Goal: Information Seeking & Learning: Learn about a topic

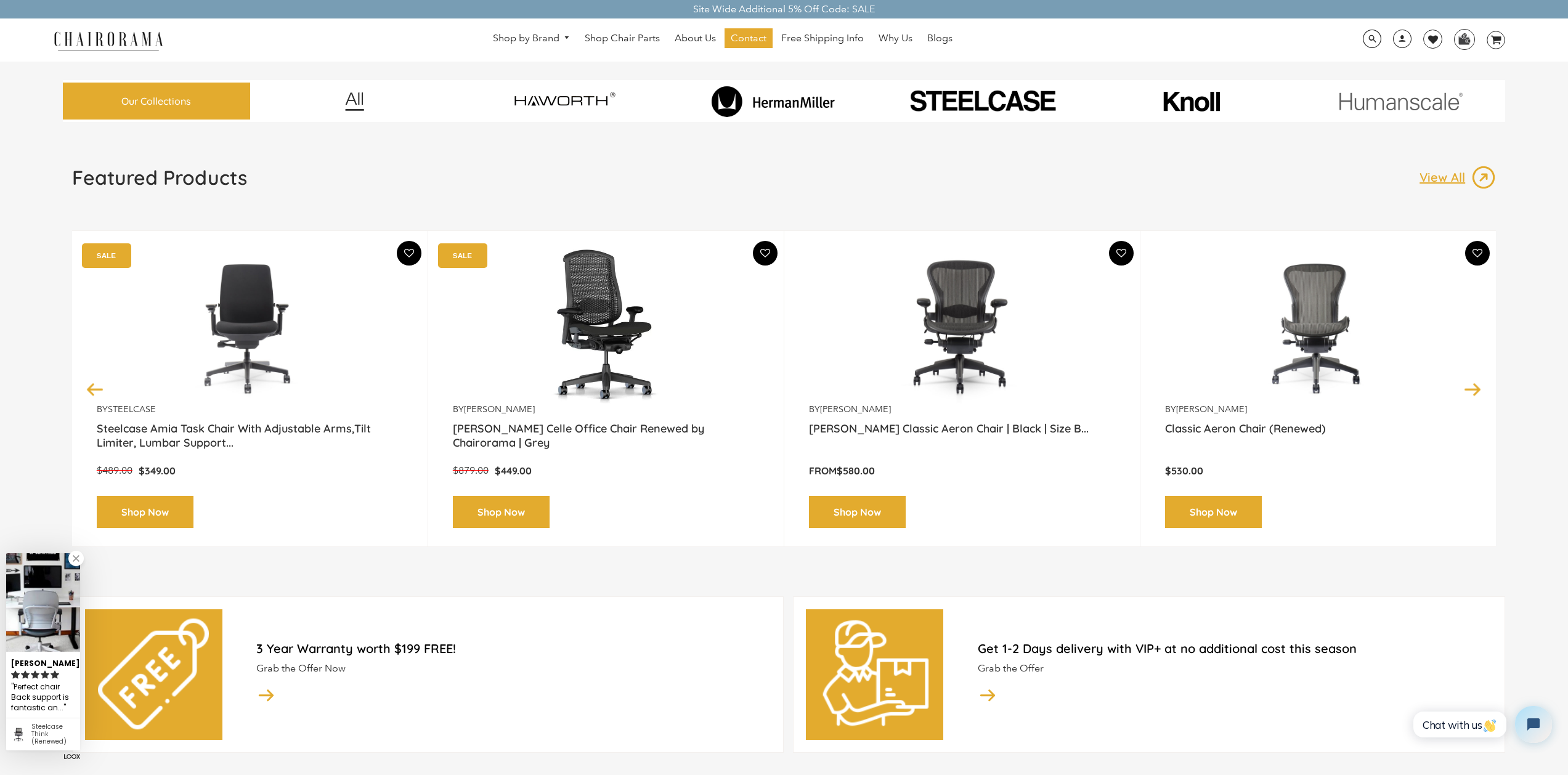
scroll to position [36, 0]
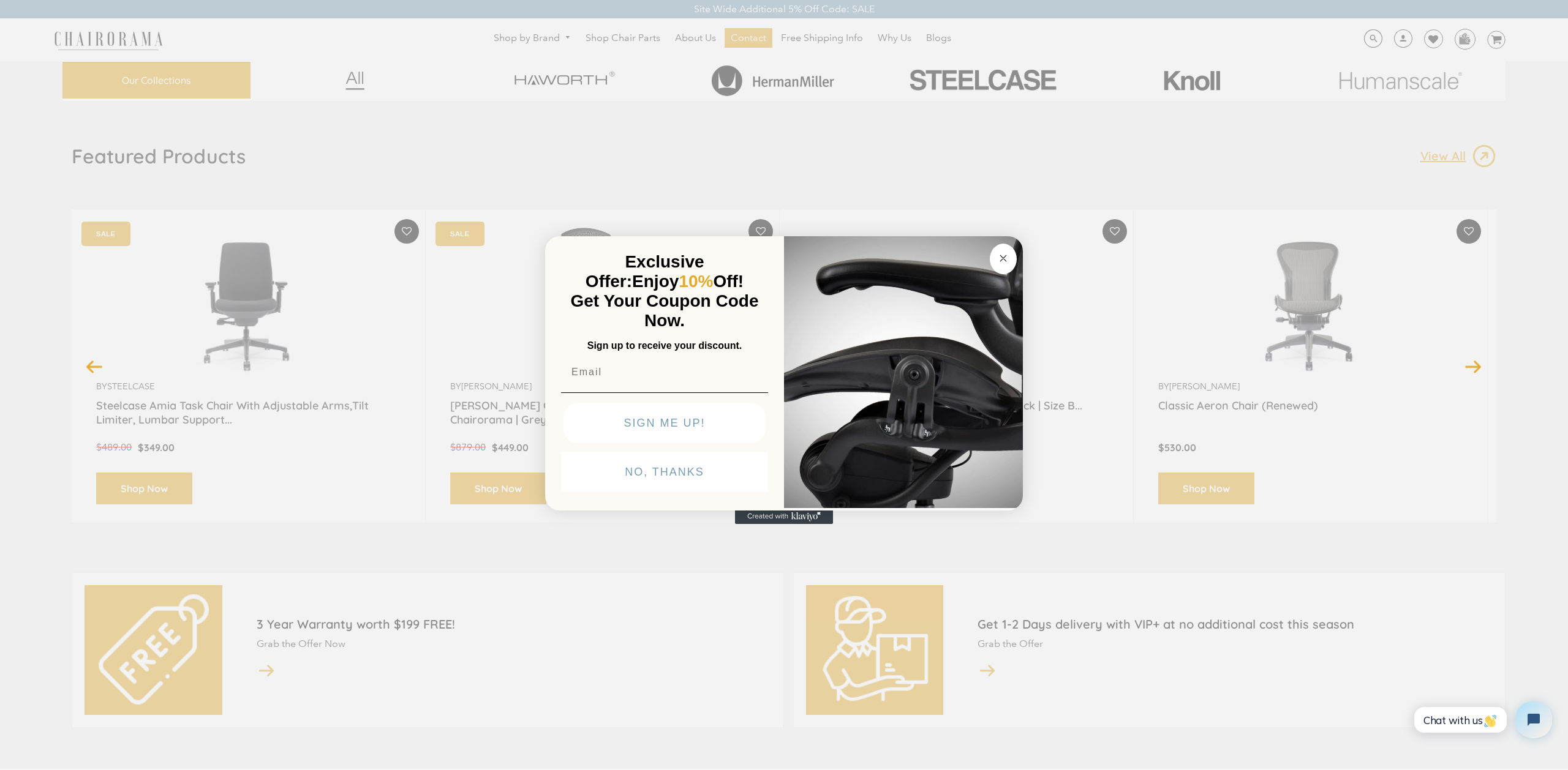
click at [1007, 255] on circle "Close dialog" at bounding box center [1004, 259] width 14 height 14
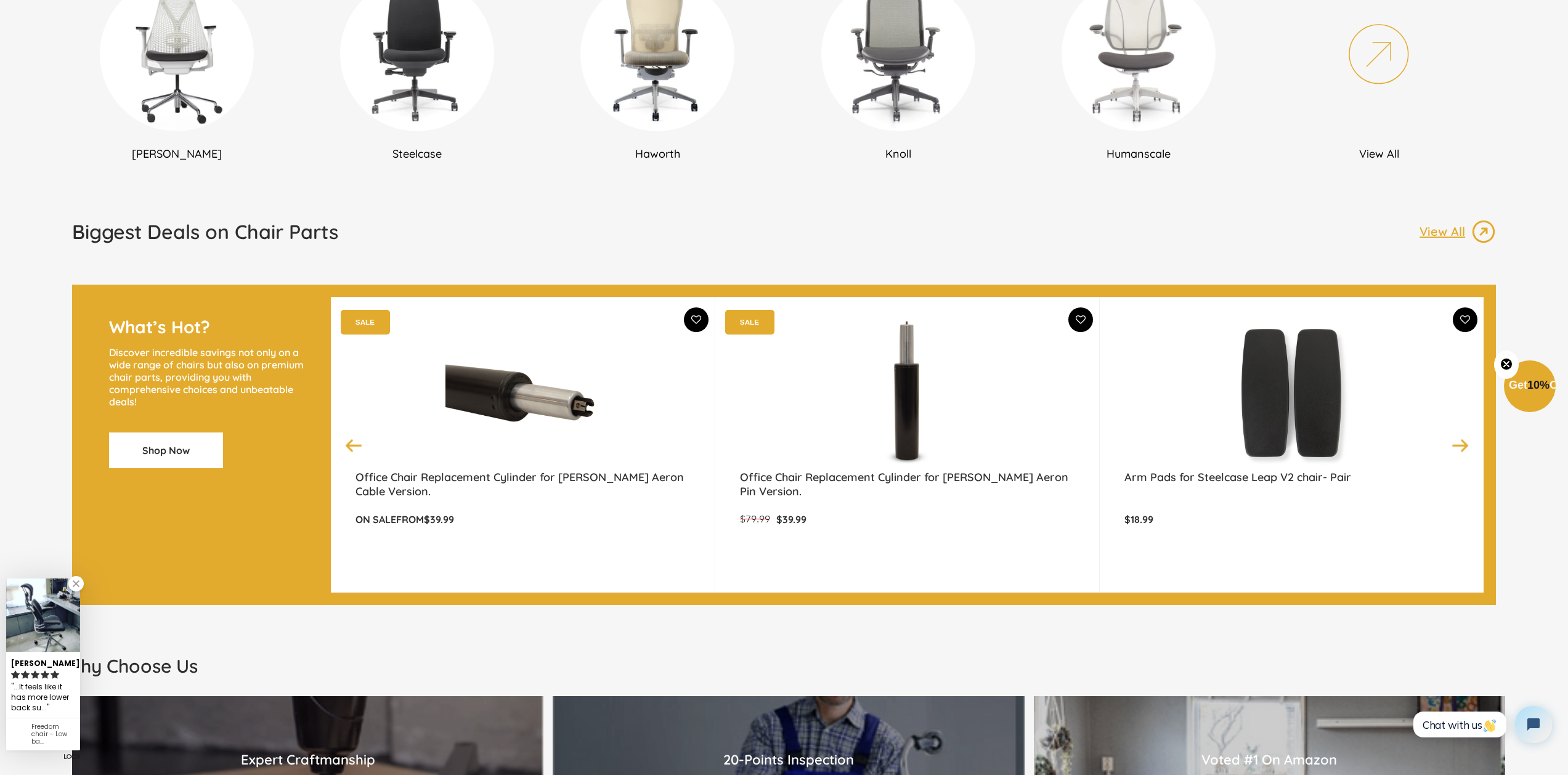
scroll to position [583, 0]
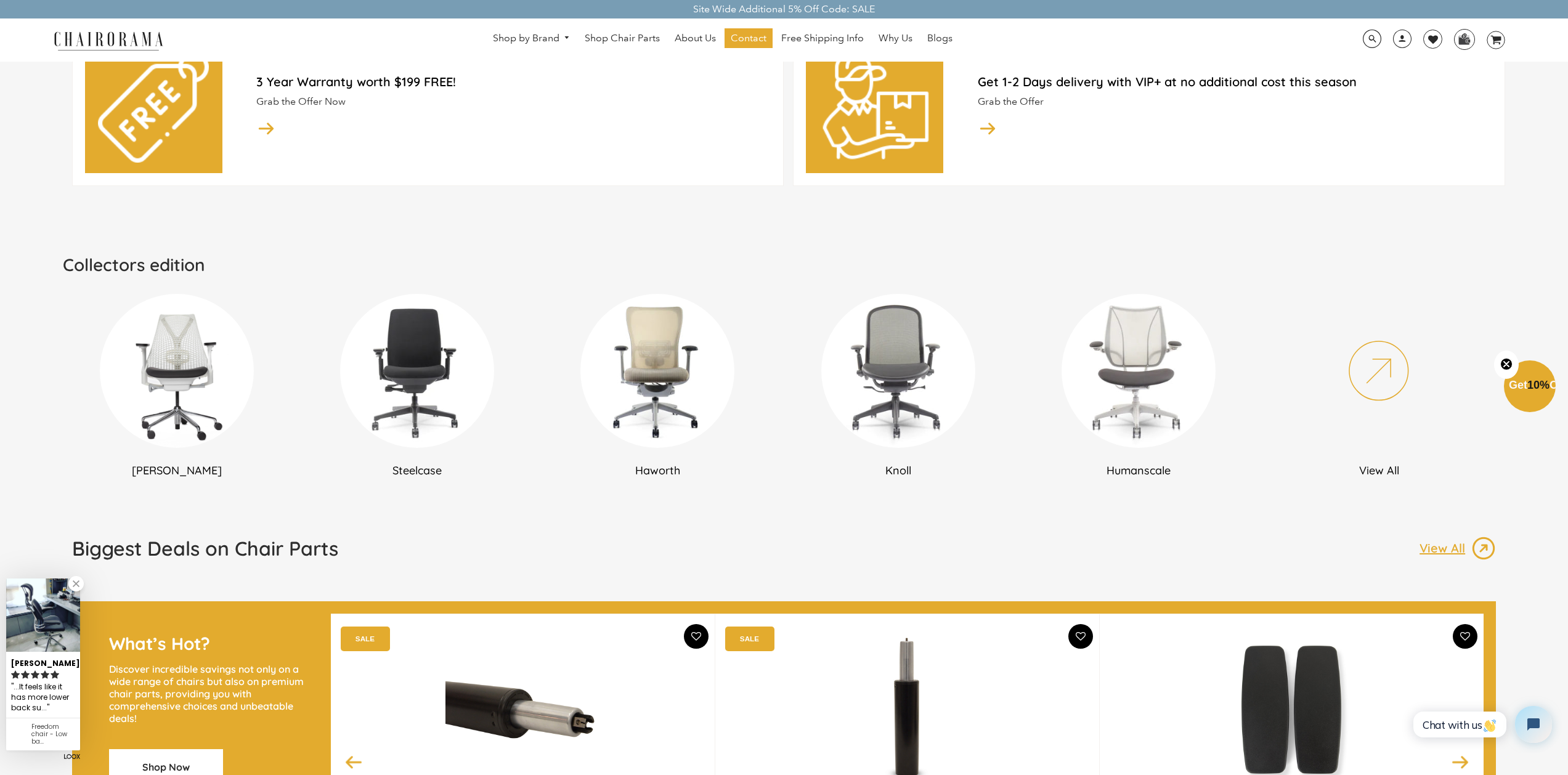
click at [223, 371] on img at bounding box center [177, 371] width 154 height 154
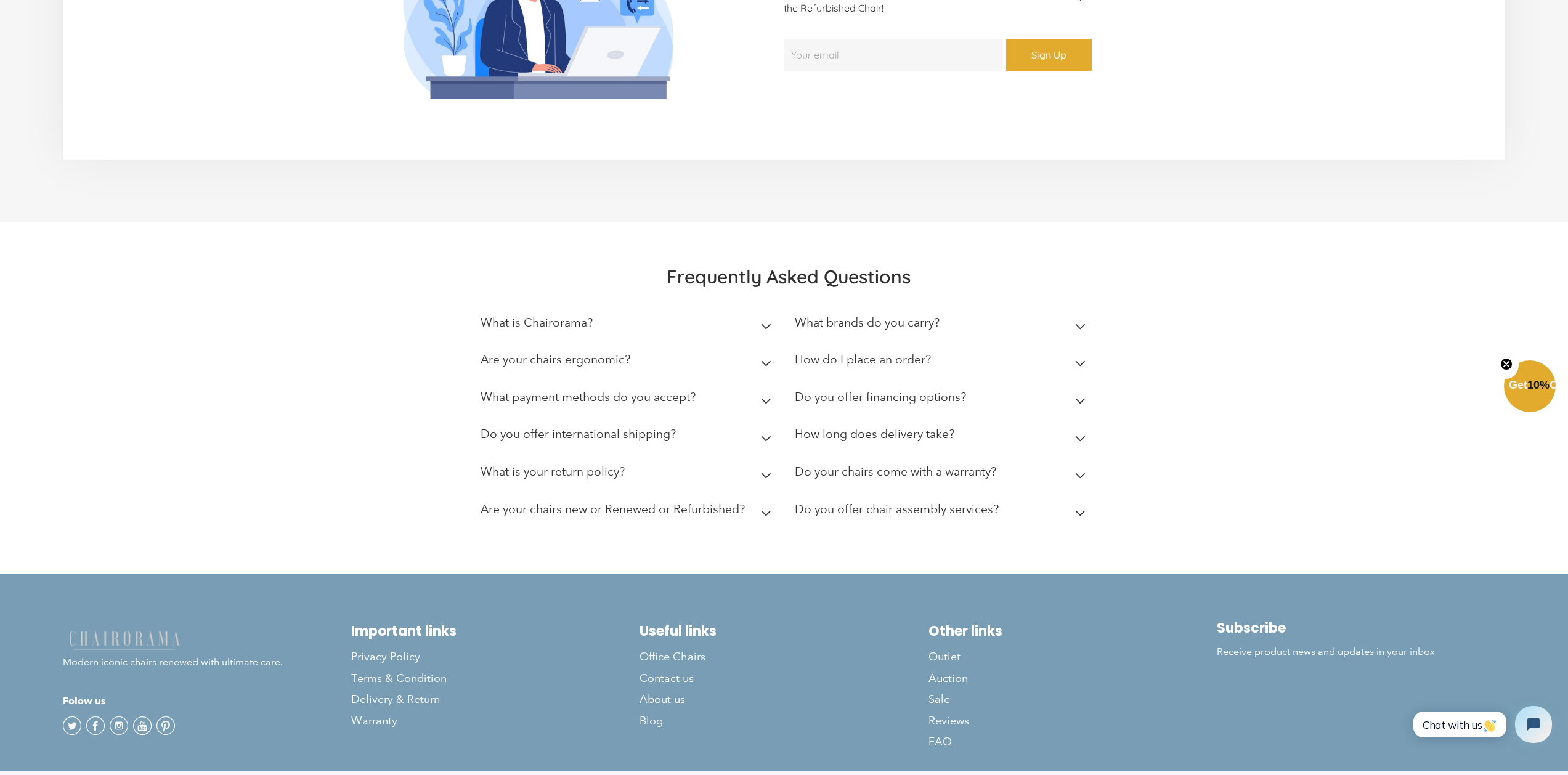
scroll to position [3326, 0]
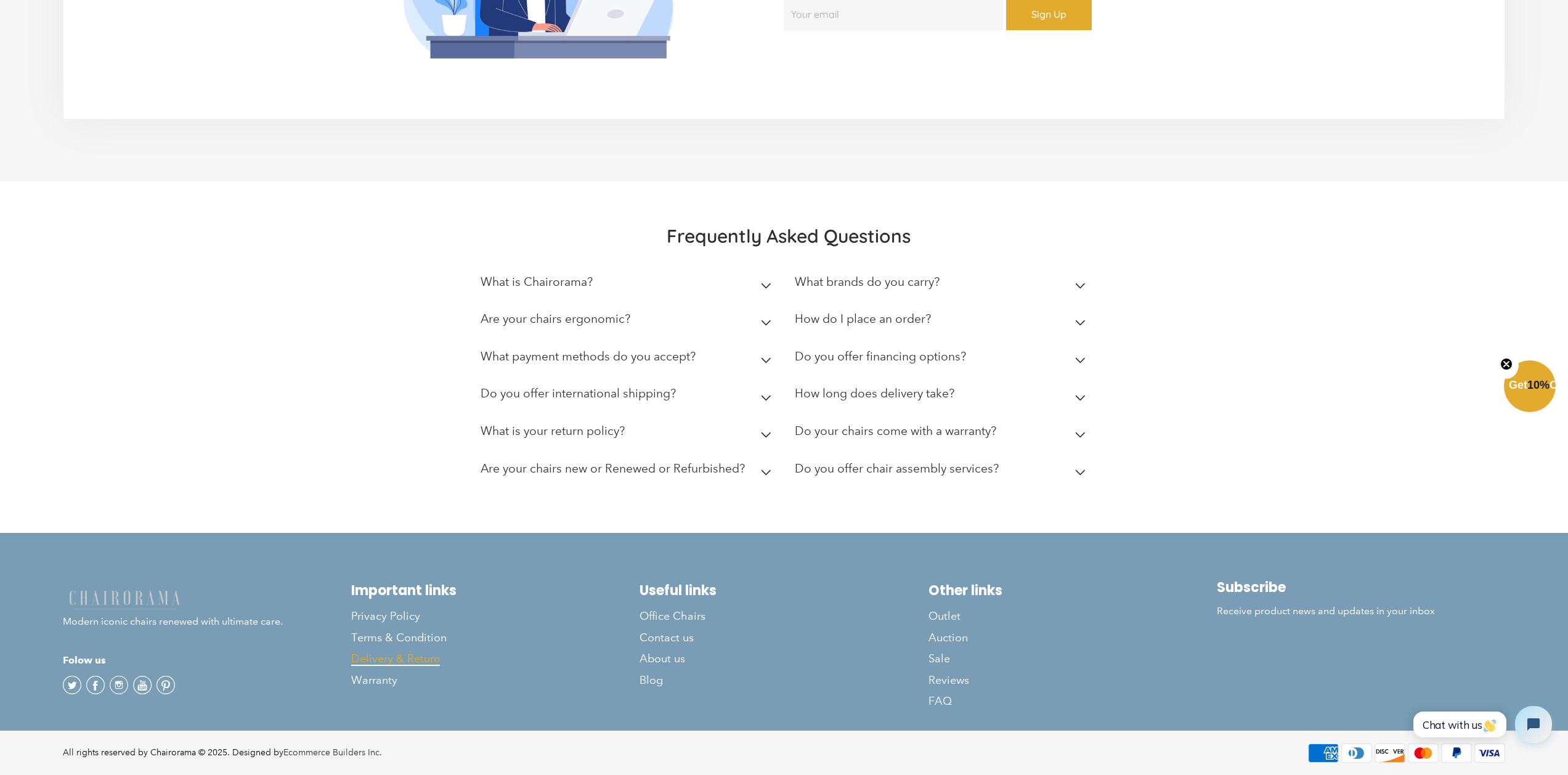
click at [416, 656] on span "Delivery & Return" at bounding box center [396, 659] width 89 height 14
click at [396, 683] on span "Warranty" at bounding box center [374, 681] width 46 height 14
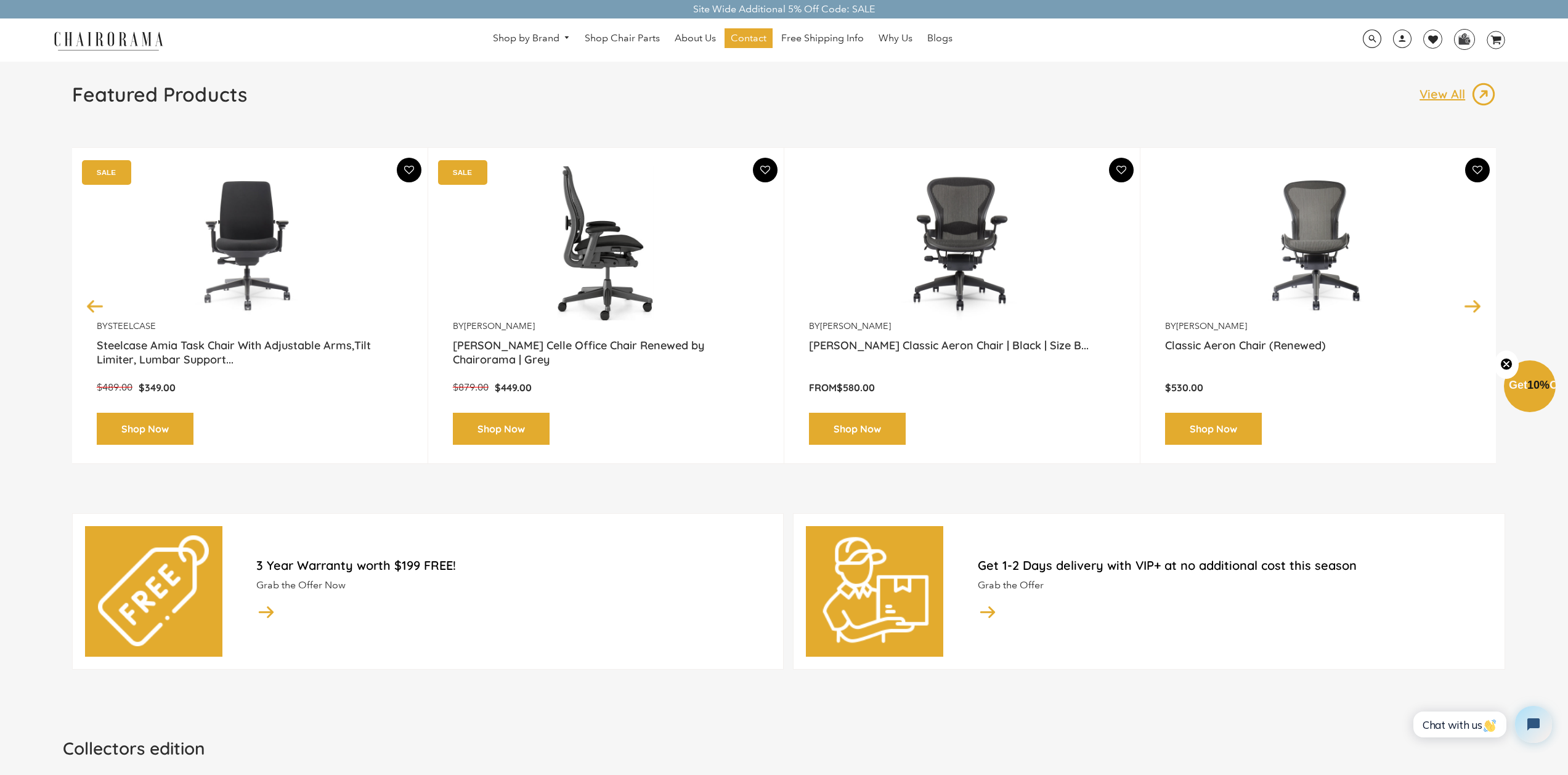
scroll to position [0, 0]
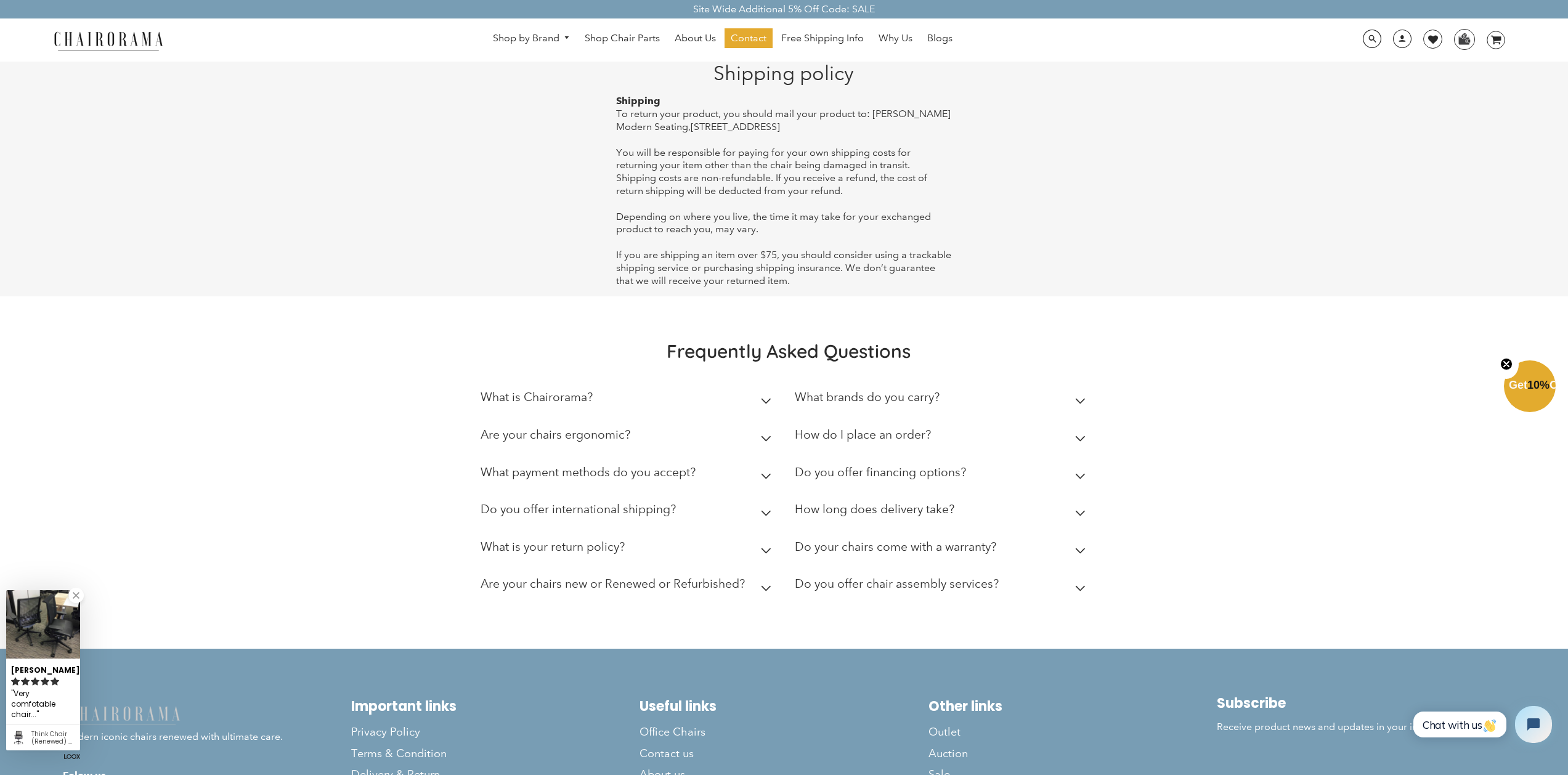
click at [1078, 550] on icon at bounding box center [1081, 551] width 10 height 5
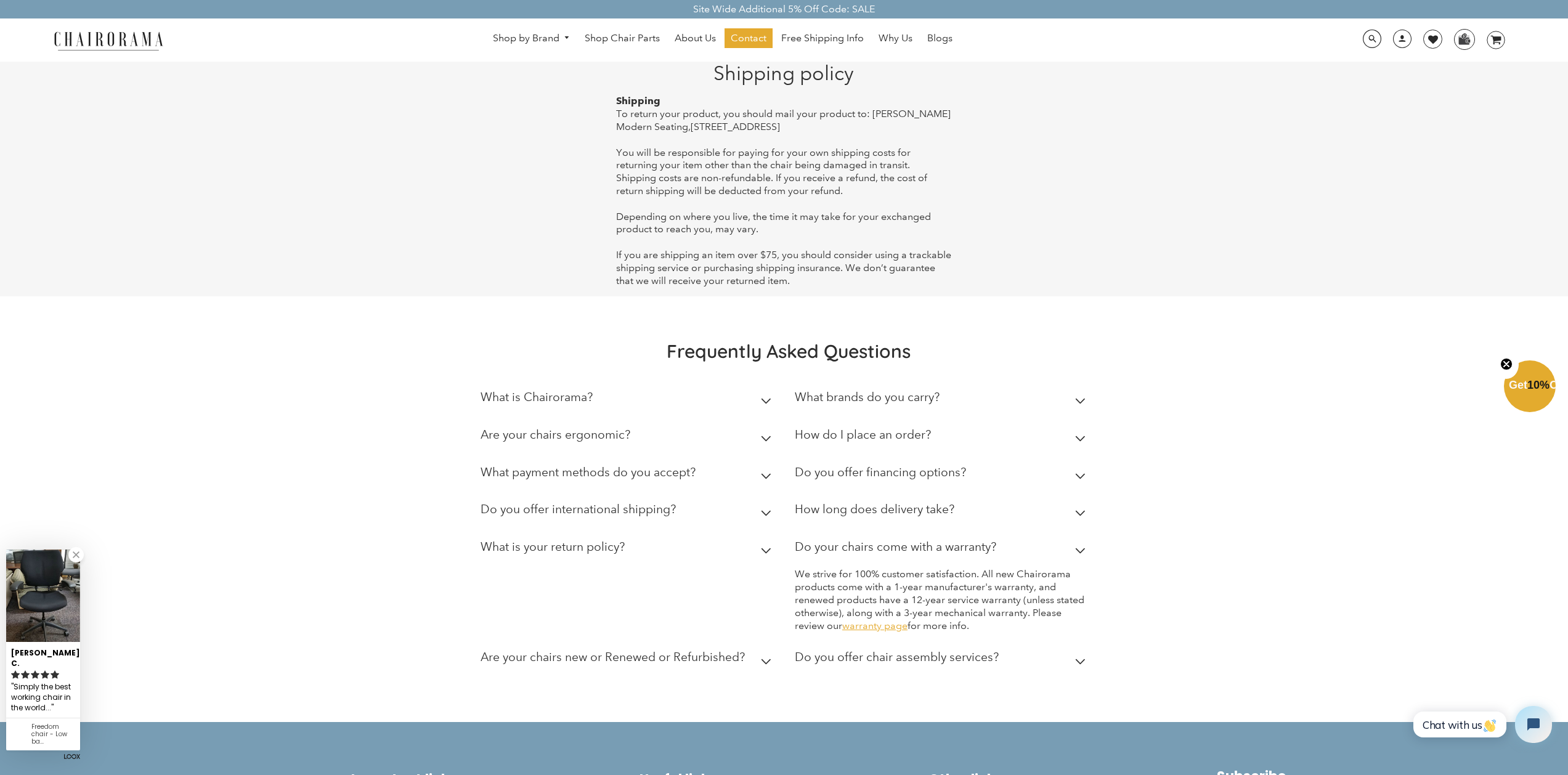
click at [868, 628] on link "warranty page" at bounding box center [875, 625] width 65 height 12
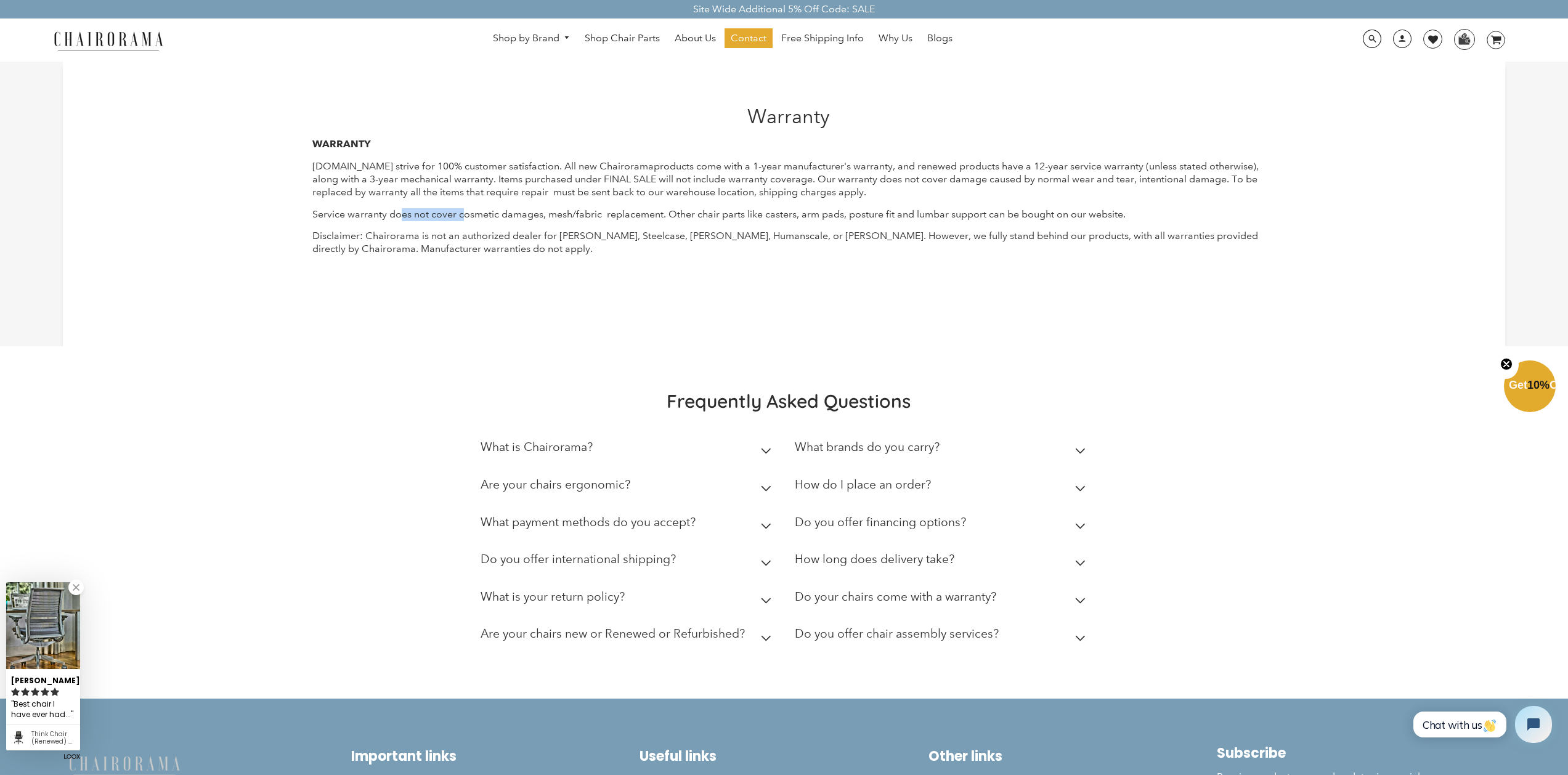
drag, startPoint x: 401, startPoint y: 214, endPoint x: 464, endPoint y: 213, distance: 63.0
click at [464, 213] on p "Service warranty does not cover cosmetic damages, mesh/fabric replacement. Othe…" at bounding box center [788, 214] width 952 height 13
click at [480, 216] on p "Service warranty does not cover cosmetic damages, mesh/fabric replacement. Othe…" at bounding box center [788, 214] width 952 height 13
click at [480, 215] on p "Service warranty does not cover cosmetic damages, mesh/fabric replacement. Othe…" at bounding box center [788, 214] width 952 height 13
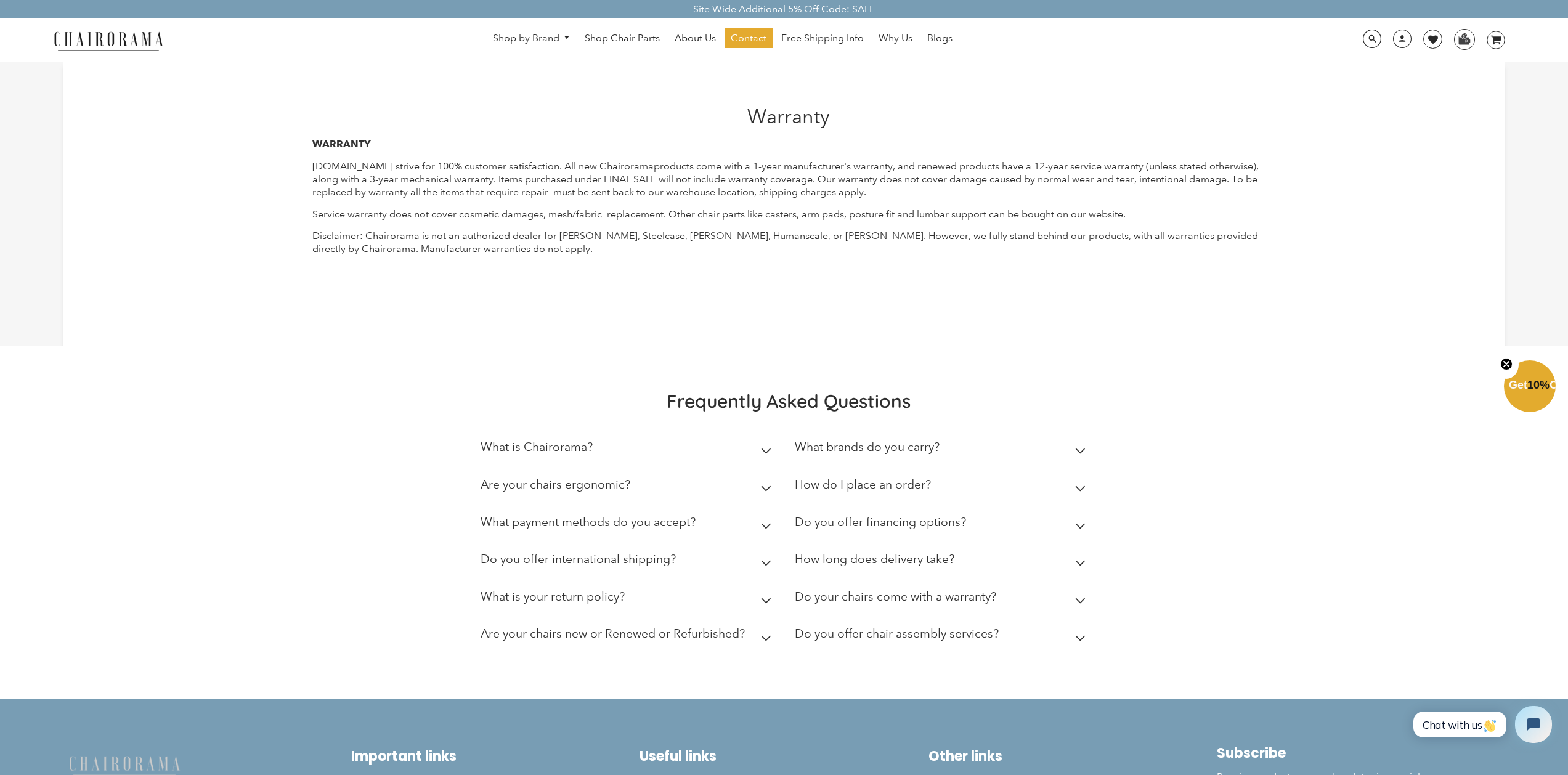
click at [756, 283] on p at bounding box center [788, 275] width 952 height 38
click at [642, 43] on span "Shop Chair Parts" at bounding box center [622, 38] width 75 height 13
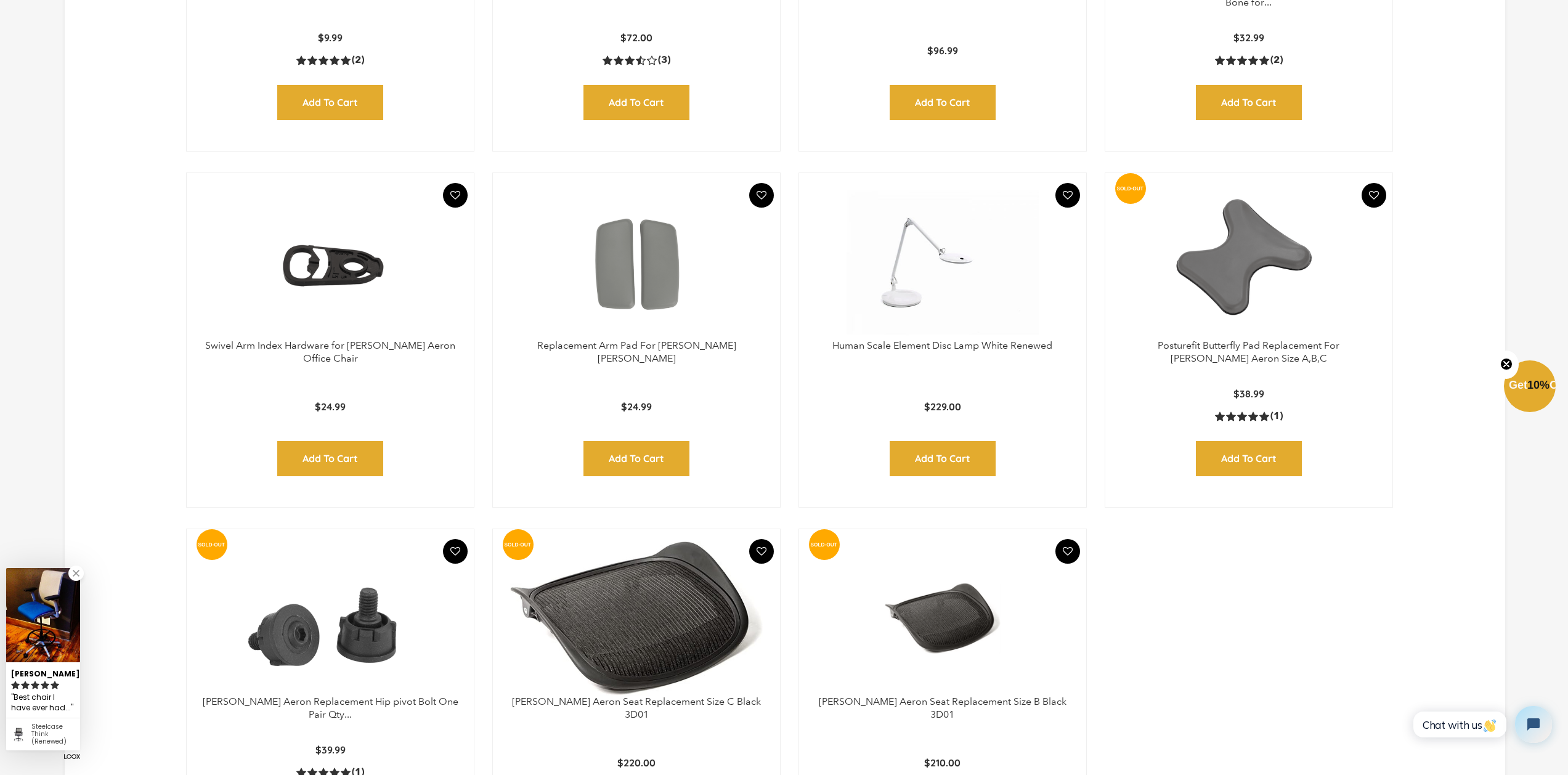
scroll to position [1228, 0]
